Goal: Find specific page/section: Find specific page/section

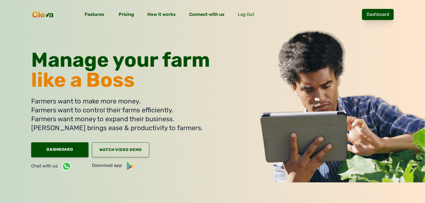
drag, startPoint x: 0, startPoint y: 0, endPoint x: 396, endPoint y: 11, distance: 396.1
click at [394, 11] on link "Dashboard" at bounding box center [378, 14] width 32 height 11
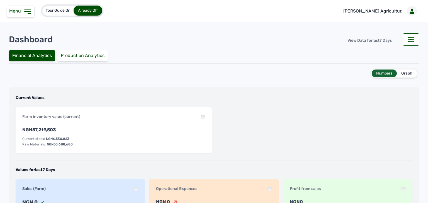
click at [22, 14] on div "Menu" at bounding box center [21, 12] width 28 height 12
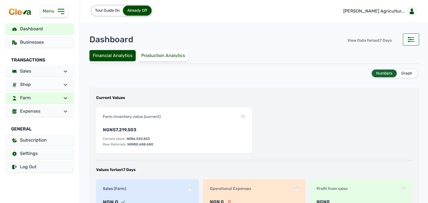
click at [47, 103] on link "Farm" at bounding box center [40, 98] width 68 height 11
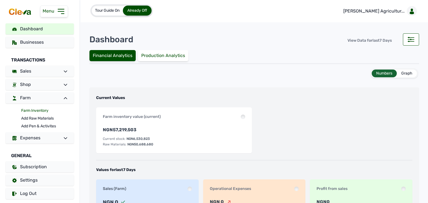
click at [39, 110] on link "Farm Inventory" at bounding box center [47, 111] width 53 height 8
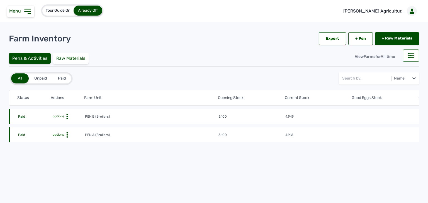
click at [62, 136] on span "options" at bounding box center [58, 135] width 13 height 4
click at [61, 141] on div "Farm Activities" at bounding box center [65, 143] width 40 height 7
